Goal: Task Accomplishment & Management: Manage account settings

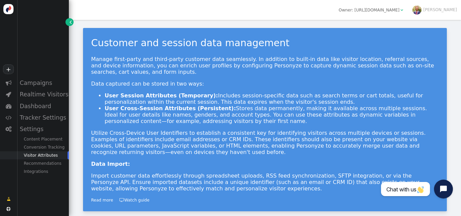
scroll to position [122, 0]
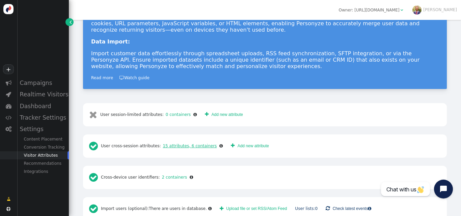
click at [193, 144] on link "15 attributes, 6 containers" at bounding box center [189, 146] width 56 height 5
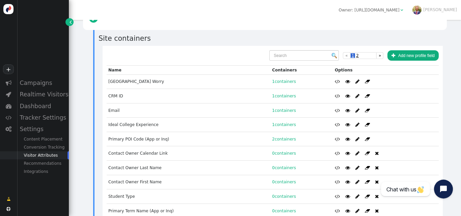
scroll to position [250, 0]
click at [284, 144] on div "" at bounding box center [301, 145] width 63 height 2
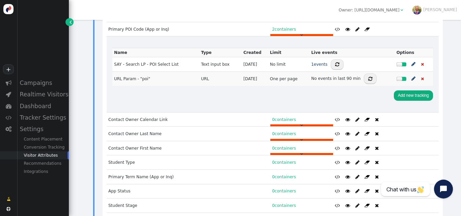
scroll to position [361, 0]
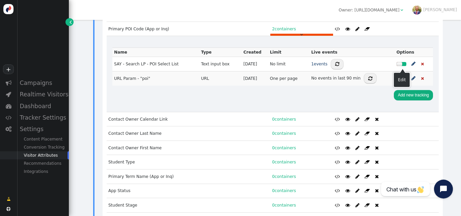
click at [411, 75] on span "" at bounding box center [413, 78] width 4 height 7
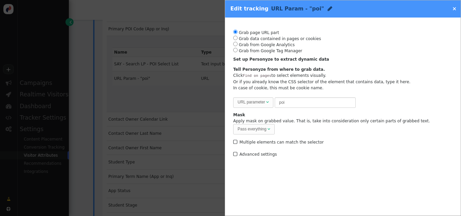
click at [267, 153] on label " Advanced settings" at bounding box center [255, 154] width 44 height 5
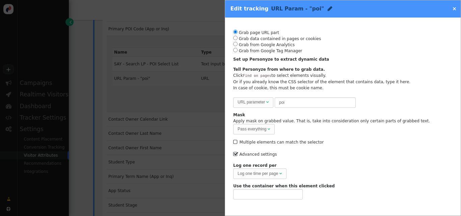
click at [271, 177] on div "Log one time per page" at bounding box center [257, 174] width 40 height 6
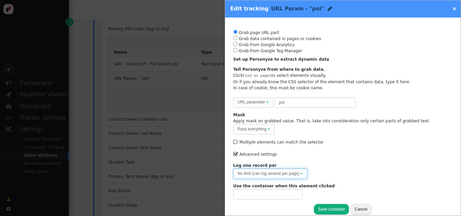
scroll to position [8, 0]
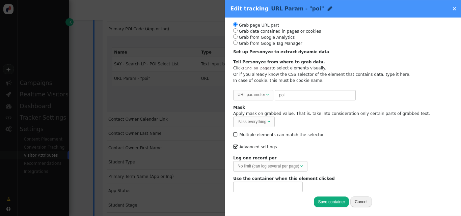
click at [333, 200] on button "Save container" at bounding box center [331, 202] width 35 height 10
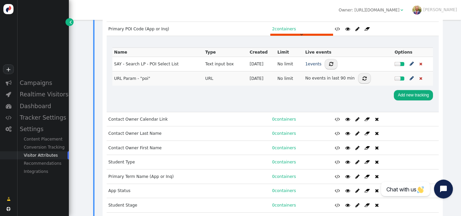
click at [294, 86] on div "Up to 12 goals can be tracked Add new tracking" at bounding box center [272, 96] width 320 height 21
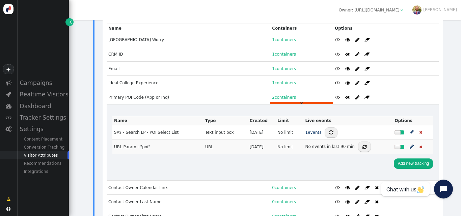
scroll to position [292, 0]
click at [358, 142] on button "" at bounding box center [364, 147] width 13 height 10
click at [329, 131] on span "" at bounding box center [331, 133] width 4 height 5
click at [362, 145] on span "" at bounding box center [364, 147] width 4 height 5
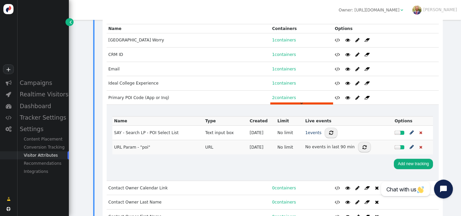
click at [362, 145] on span "" at bounding box center [364, 147] width 4 height 5
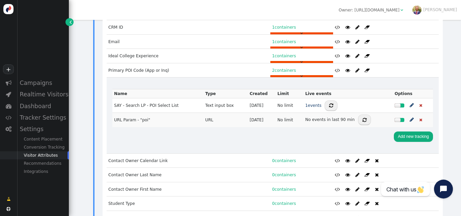
scroll to position [319, 0]
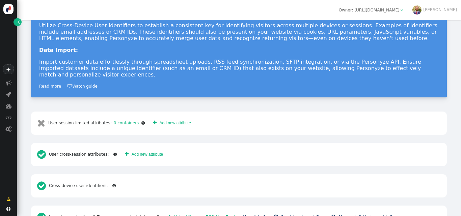
scroll to position [110, 0]
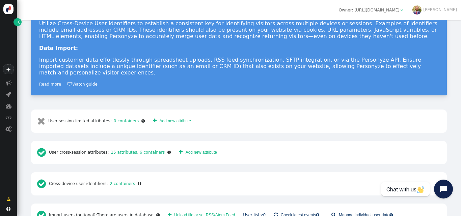
click at [116, 150] on link "15 attributes, 6 containers" at bounding box center [137, 152] width 56 height 5
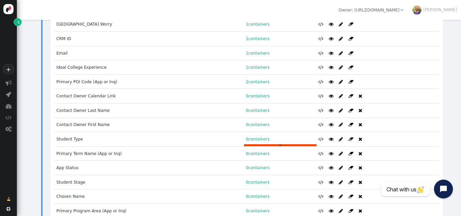
scroll to position [301, 0]
click at [273, 87] on div "" at bounding box center [280, 88] width 73 height 2
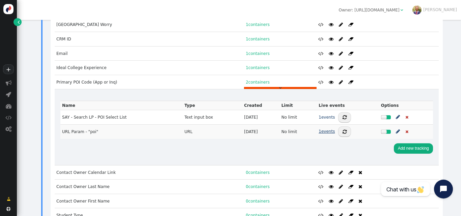
click at [322, 129] on link "1 events" at bounding box center [326, 131] width 16 height 5
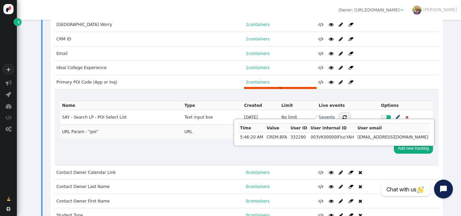
click at [322, 115] on link "1 events" at bounding box center [326, 117] width 16 height 5
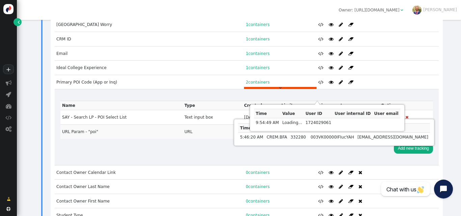
click at [168, 139] on div "Up to 12 goals can be tracked Add new tracking" at bounding box center [246, 149] width 372 height 21
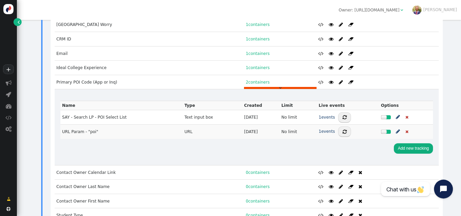
click at [396, 114] on span "" at bounding box center [398, 117] width 4 height 7
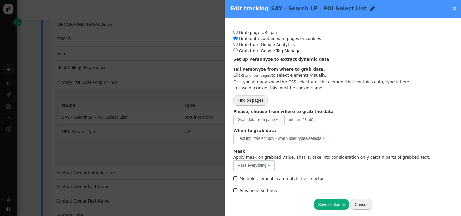
scroll to position [3, 0]
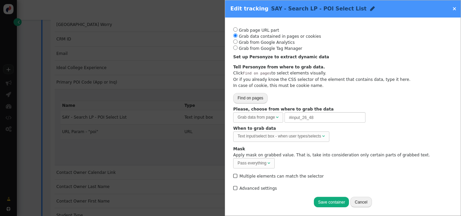
click at [263, 189] on label " Advanced settings" at bounding box center [255, 188] width 44 height 5
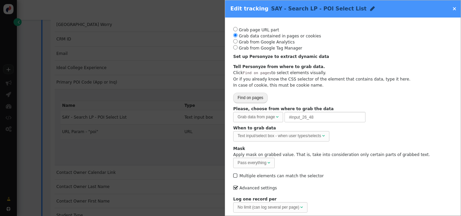
scroll to position [44, 0]
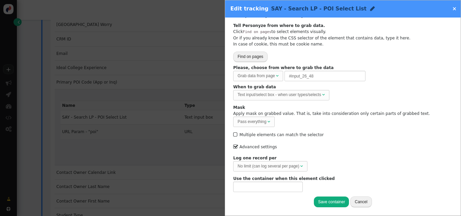
click at [151, 83] on div at bounding box center [230, 108] width 461 height 216
